Goal: Task Accomplishment & Management: Manage account settings

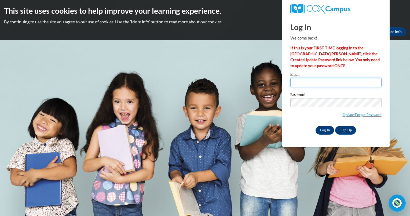
type input "rabernathy05@gmail.com"
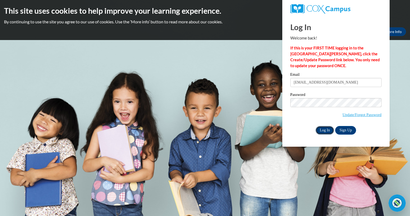
click at [323, 129] on input "Log In" at bounding box center [325, 130] width 19 height 9
